Goal: Check status: Check status

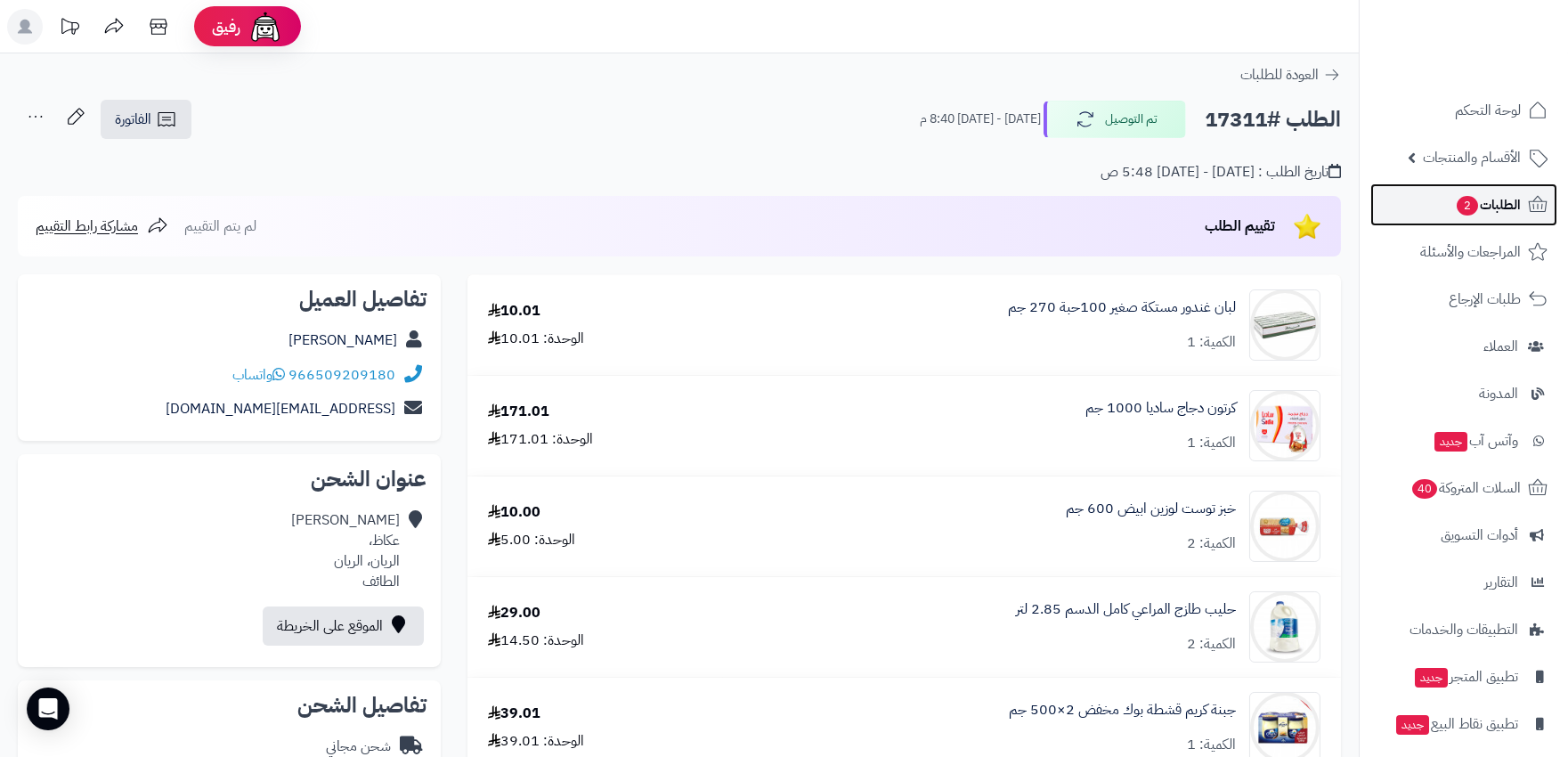
click at [1485, 189] on link "الطلبات 2" at bounding box center [1464, 205] width 187 height 43
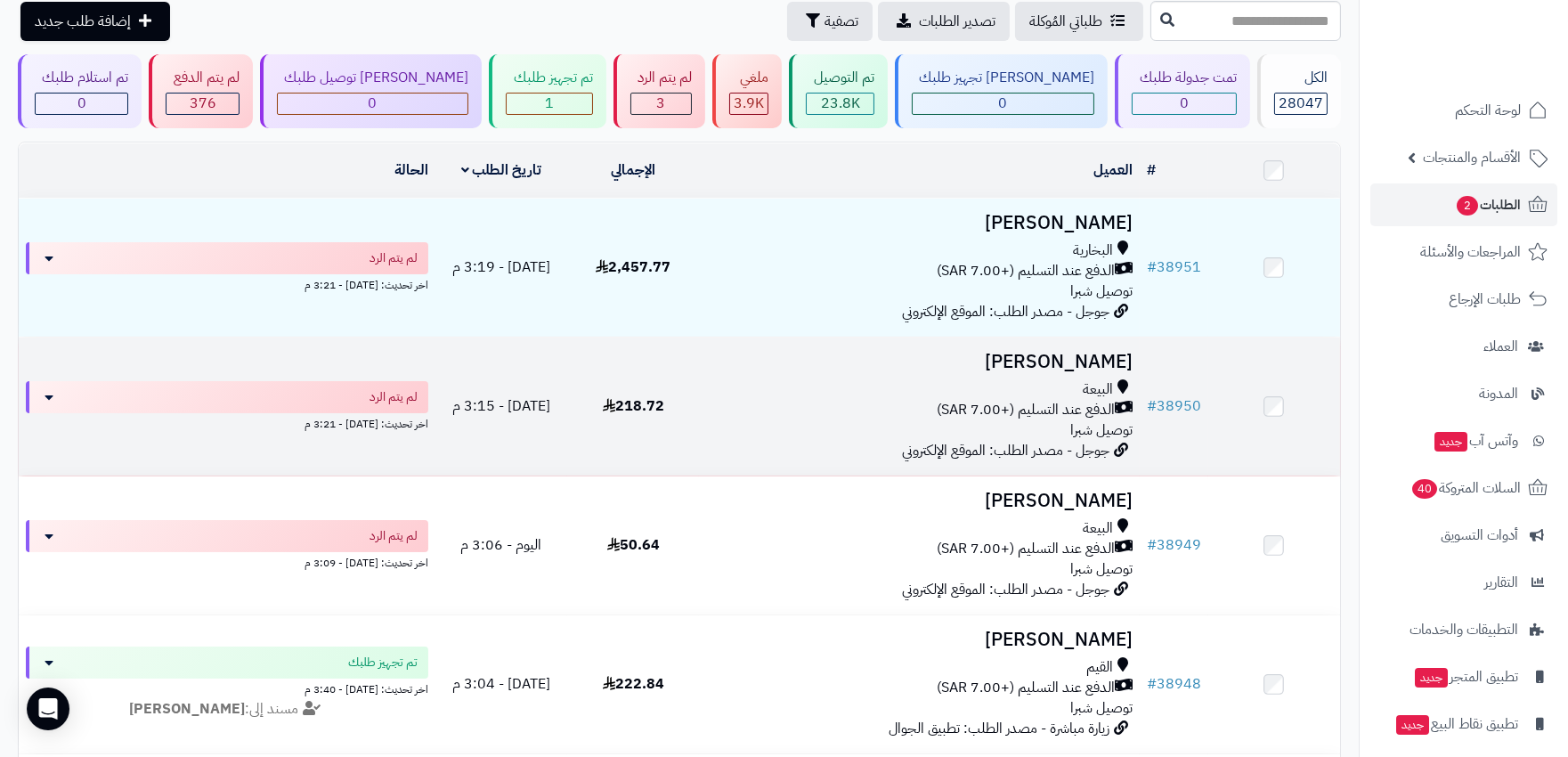
scroll to position [99, 0]
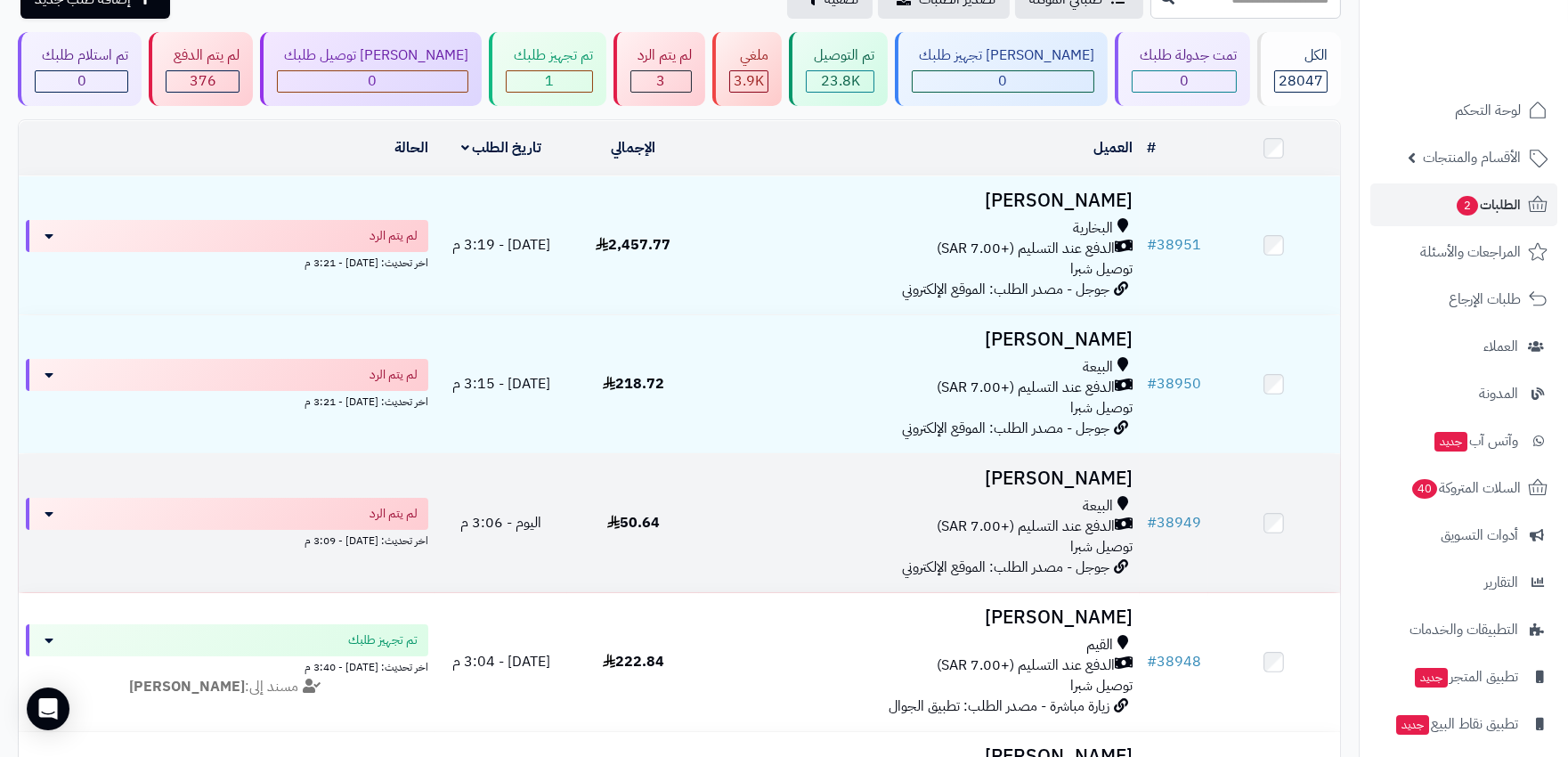
click at [875, 490] on td "ABDELHAMID TOUAHRI البيعة الدفع عند التسليم (+7.00 SAR) توصيل شبرا جوجل - مصدر …" at bounding box center [919, 523] width 440 height 138
click at [874, 512] on div "البيعة" at bounding box center [919, 506] width 425 height 20
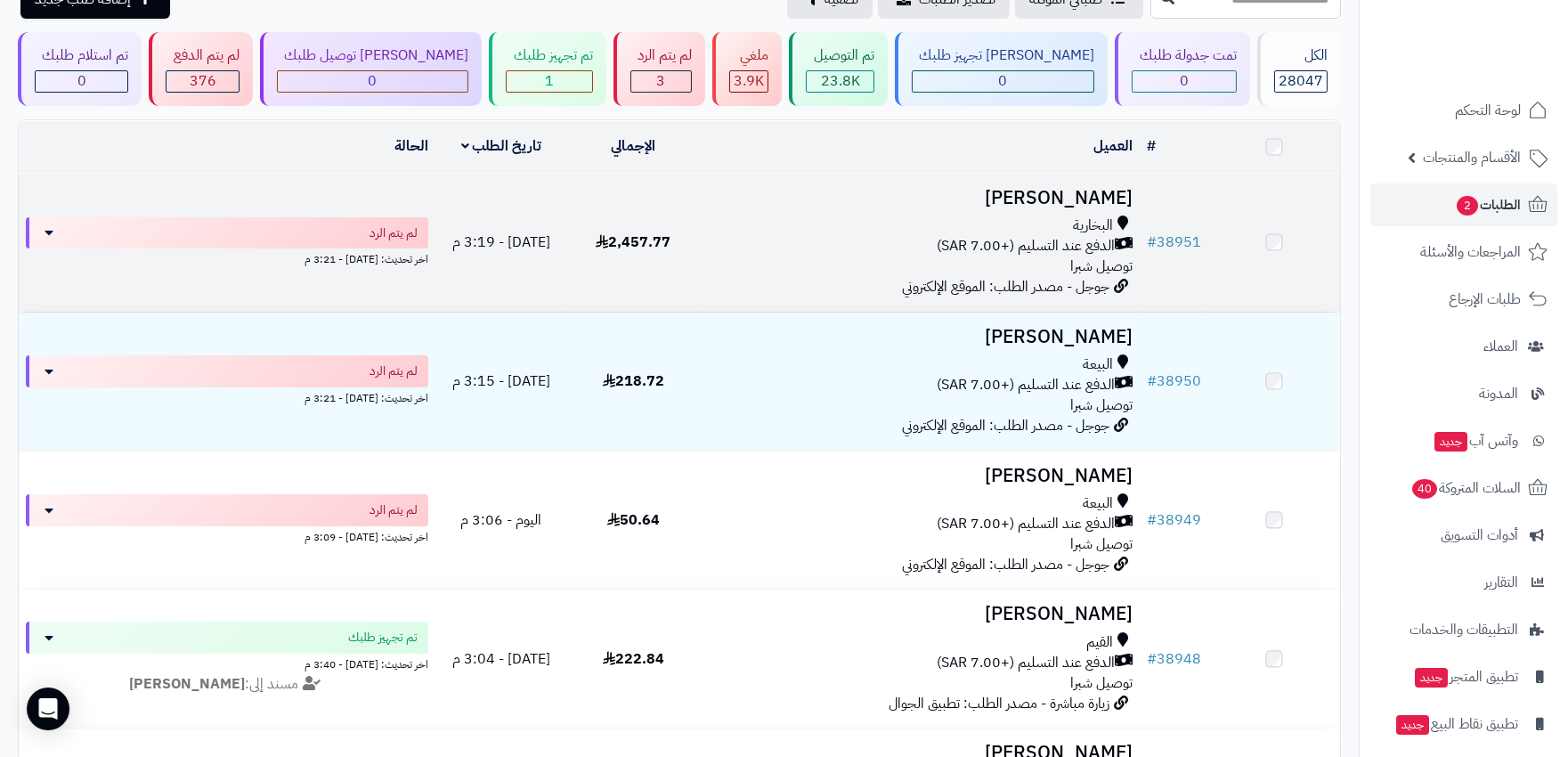
scroll to position [99, 0]
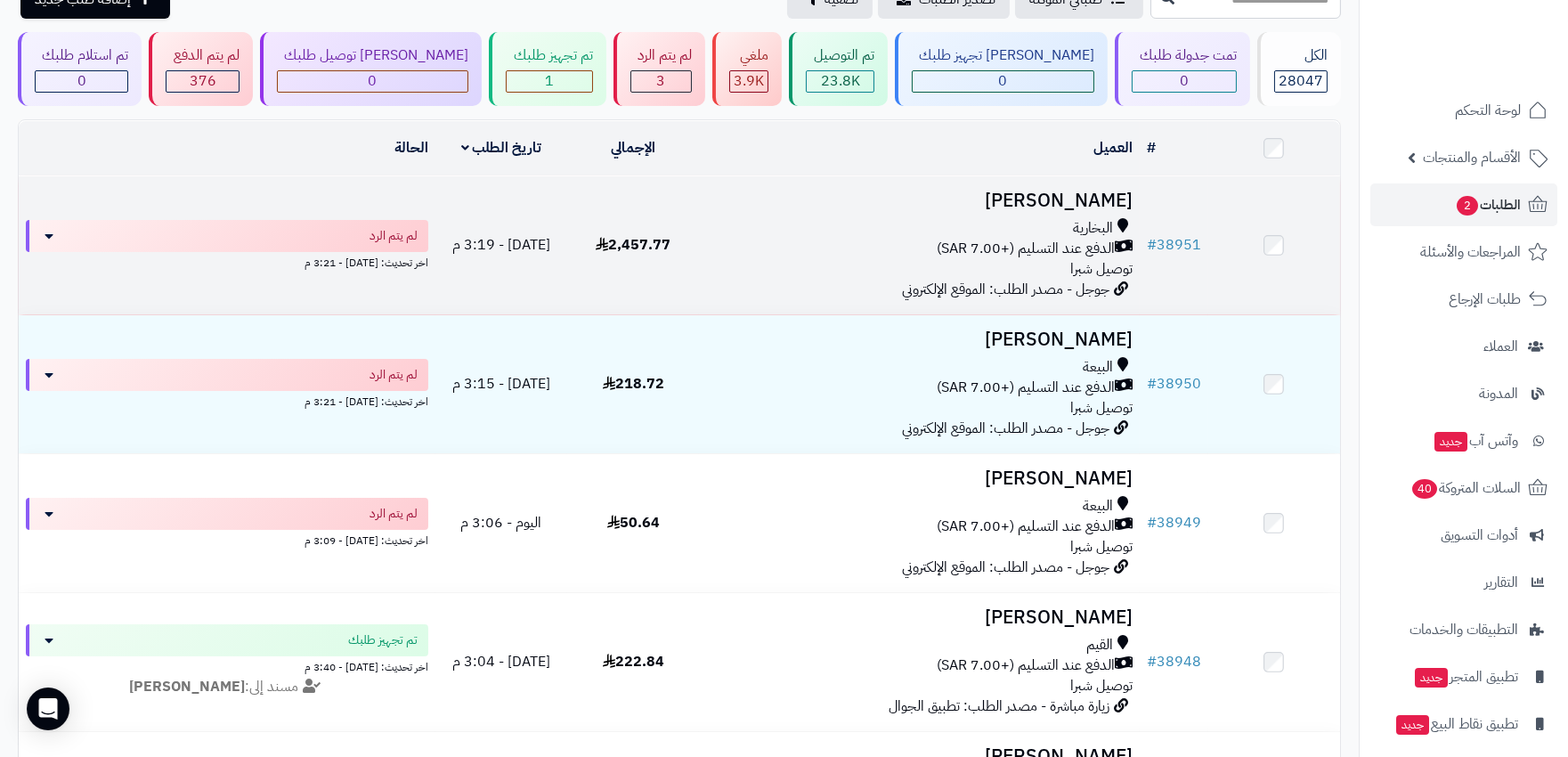
click at [804, 253] on div "الدفع عند التسليم (+7.00 SAR)" at bounding box center [919, 248] width 425 height 20
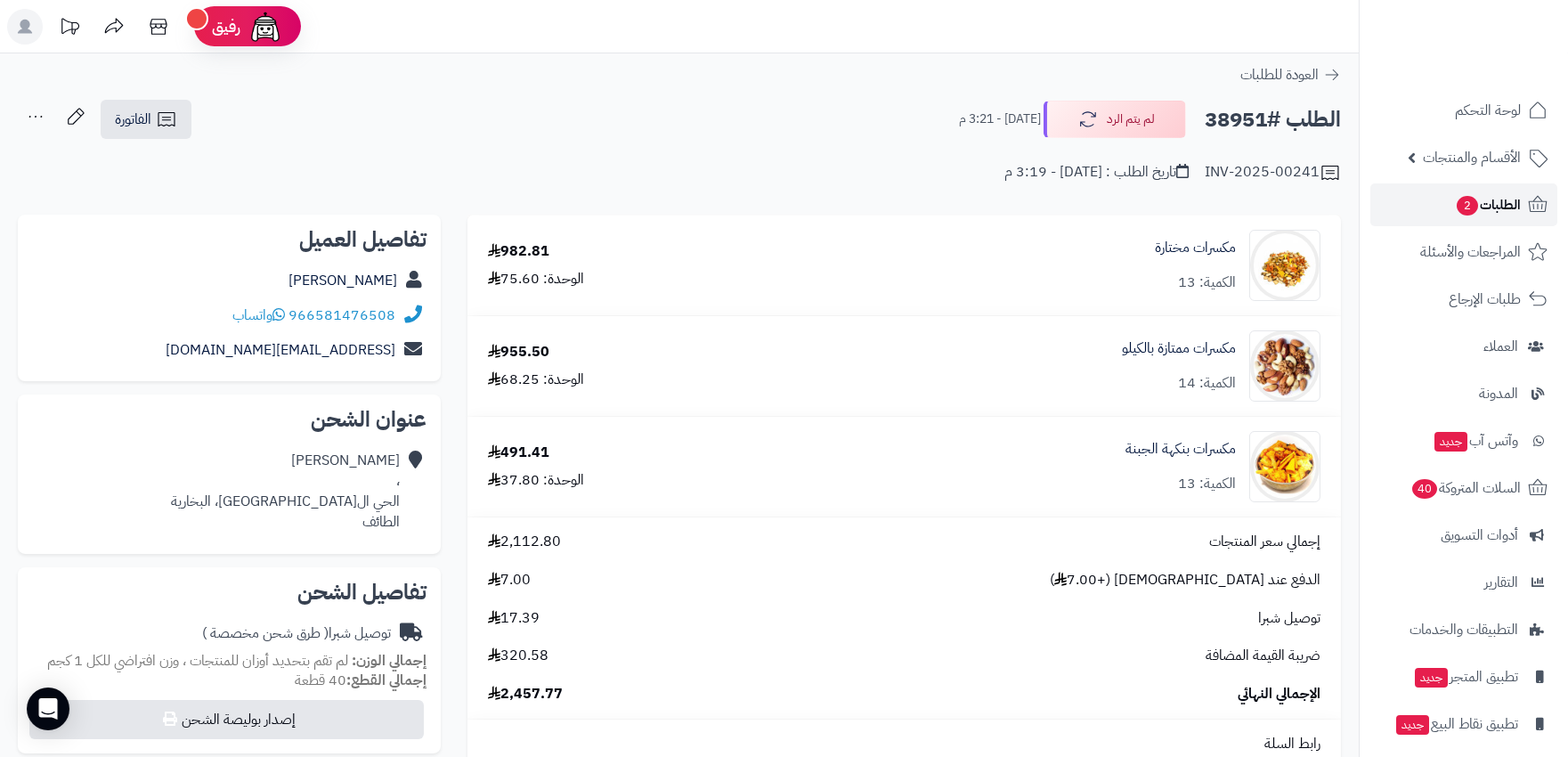
click at [1481, 211] on span "الطلبات 2" at bounding box center [1488, 205] width 66 height 25
